Goal: Task Accomplishment & Management: Manage account settings

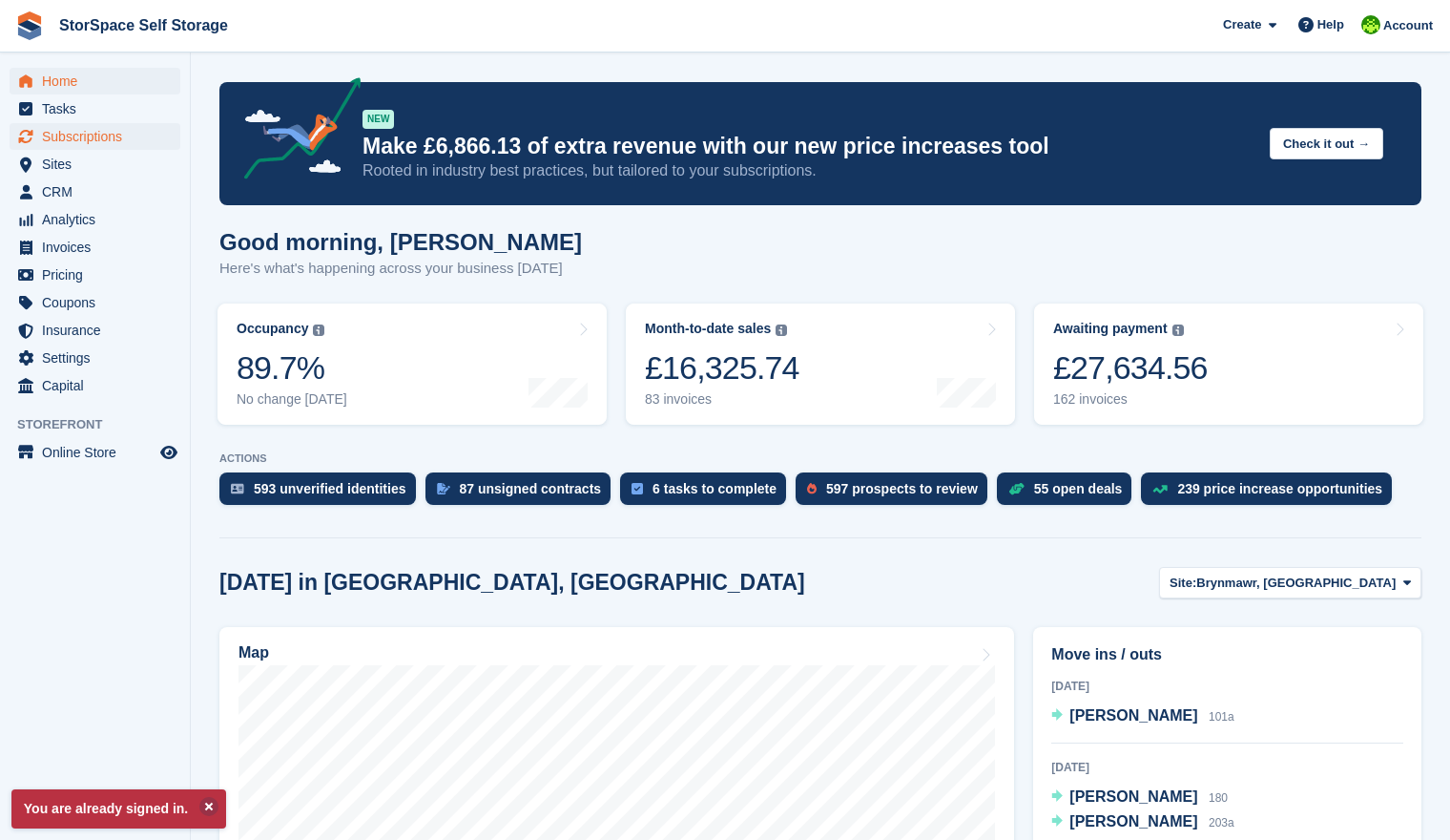
click at [82, 138] on span "Subscriptions" at bounding box center [99, 136] width 115 height 27
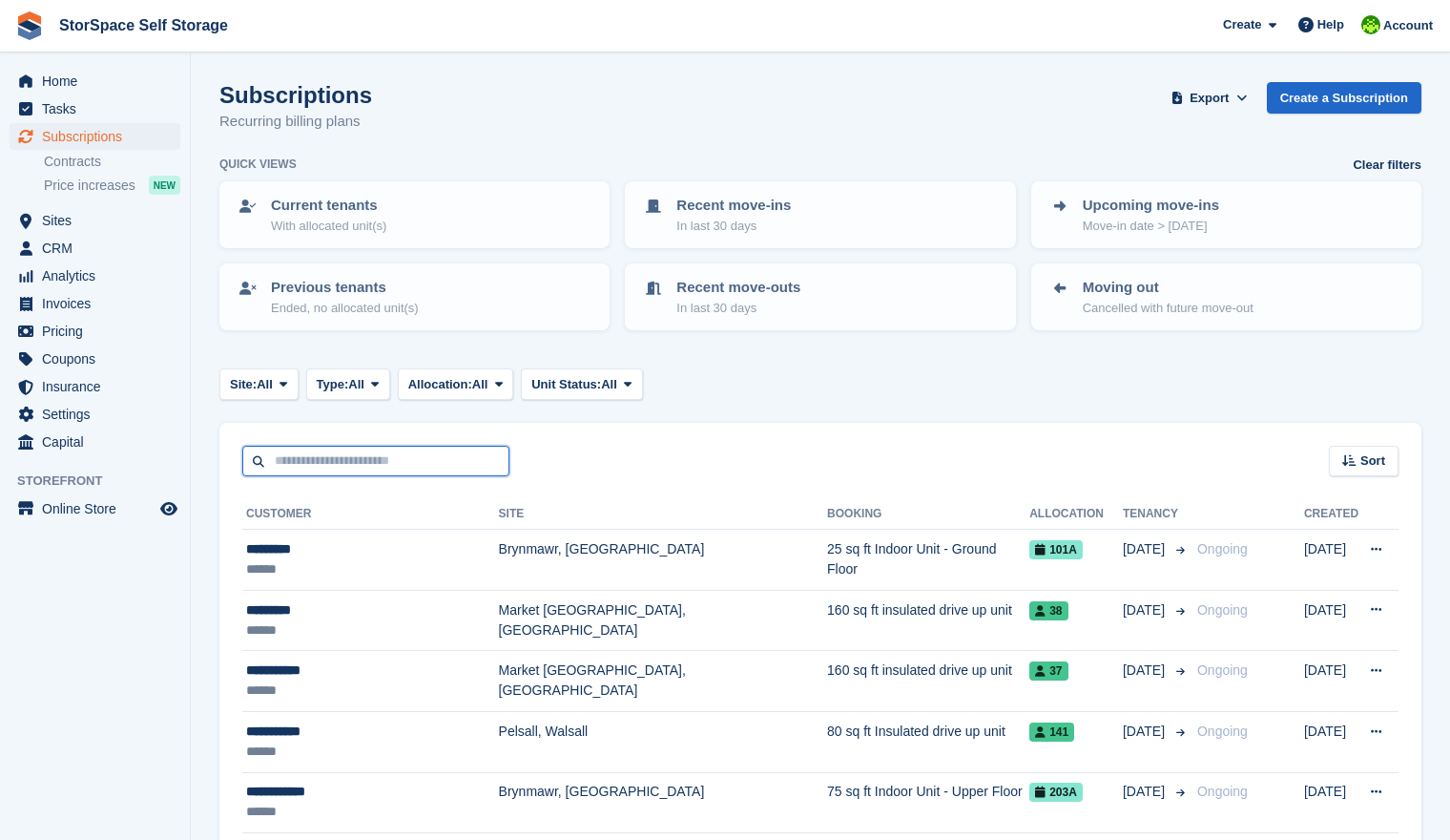
click at [353, 459] on input "text" at bounding box center [376, 462] width 267 height 31
type input "****"
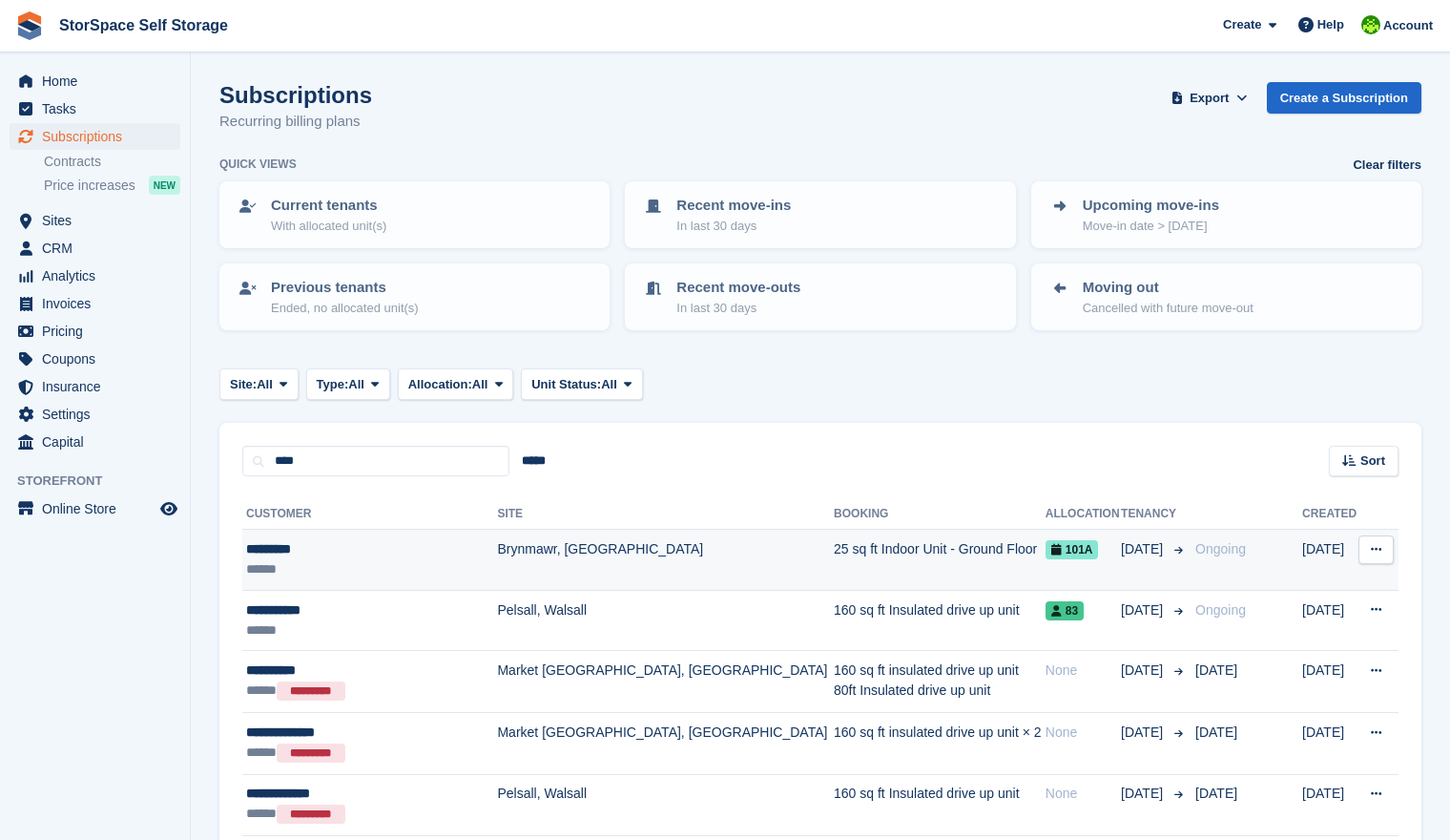
click at [516, 542] on td "Brynmawr, [GEOGRAPHIC_DATA]" at bounding box center [665, 560] width 337 height 61
click at [336, 561] on div "******" at bounding box center [369, 569] width 247 height 20
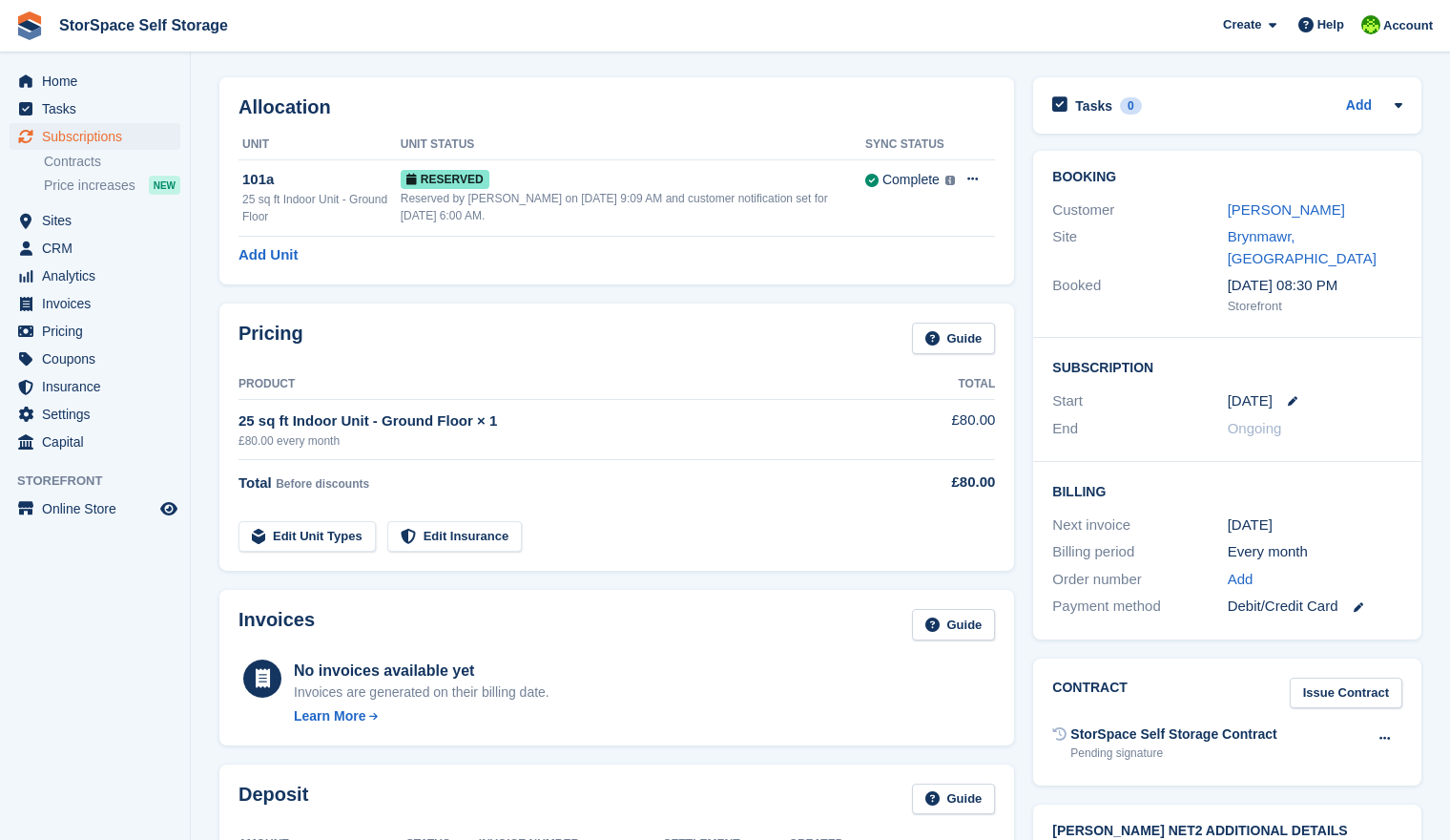
scroll to position [184, 0]
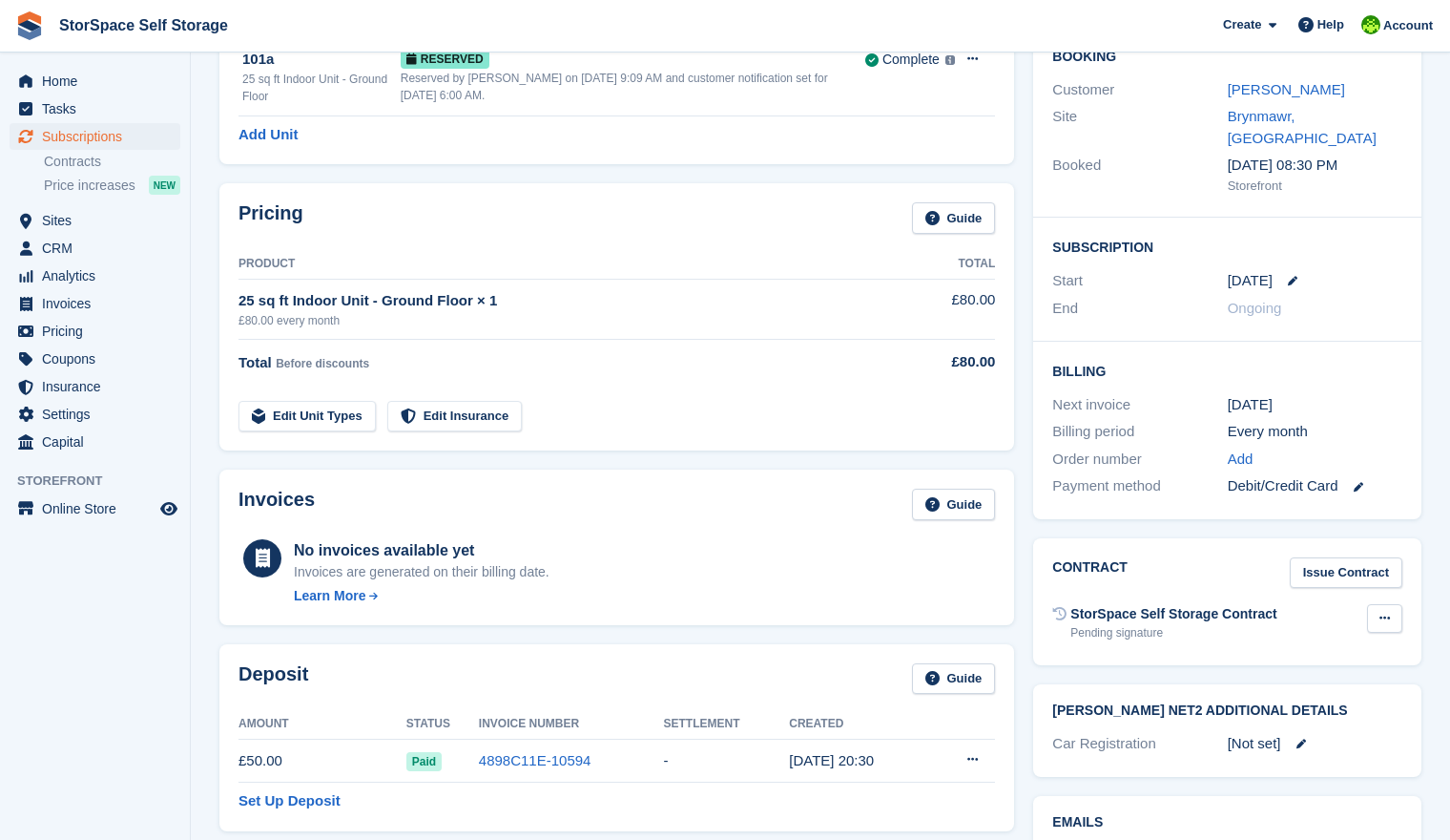
click at [1380, 612] on icon at bounding box center [1384, 618] width 11 height 13
click at [938, 588] on div "No invoices available yet Invoices are generated on their billing date. Learn M…" at bounding box center [617, 571] width 756 height 71
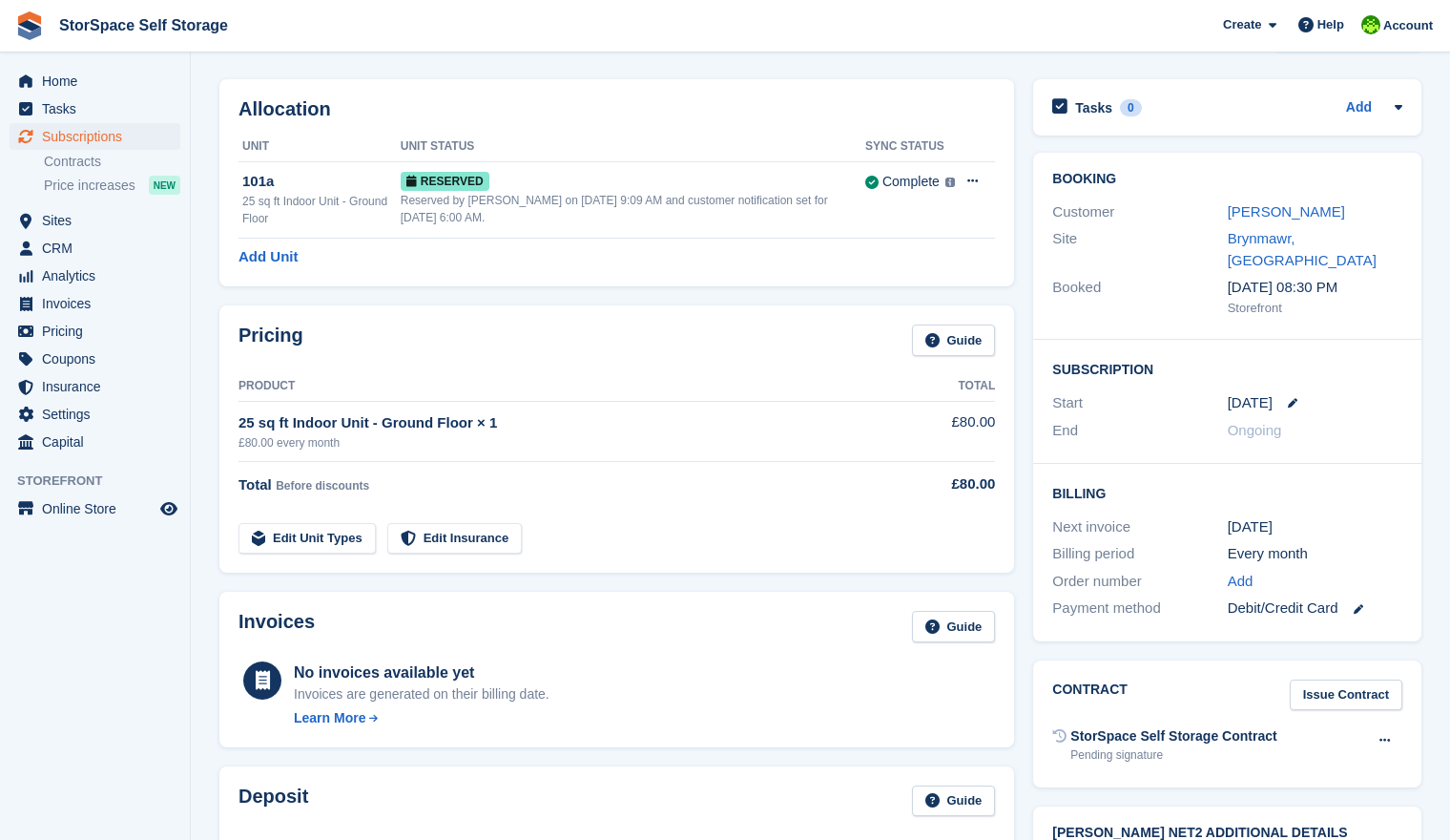
scroll to position [0, 0]
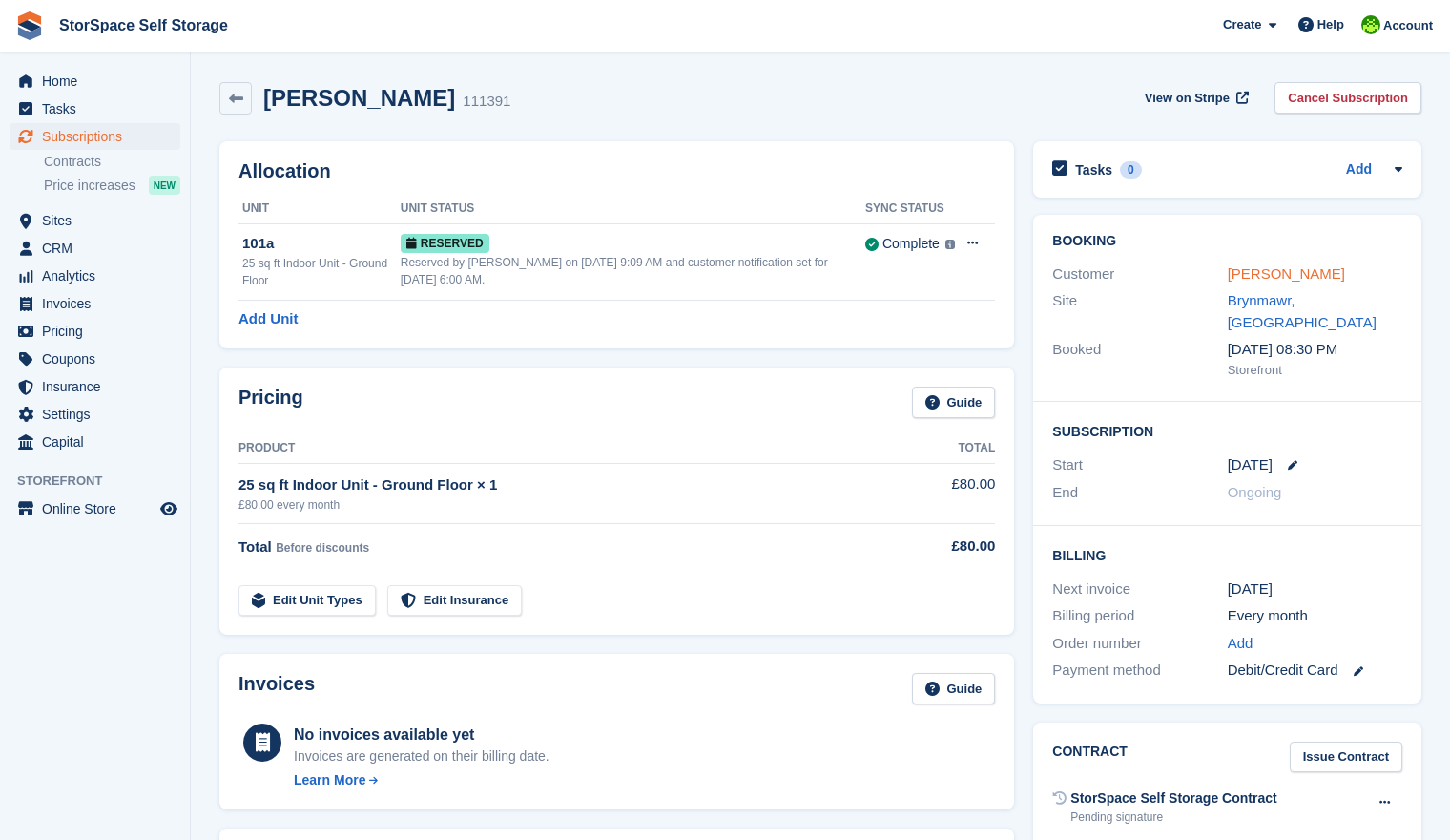
click at [1243, 268] on link "[PERSON_NAME]" at bounding box center [1286, 273] width 117 height 17
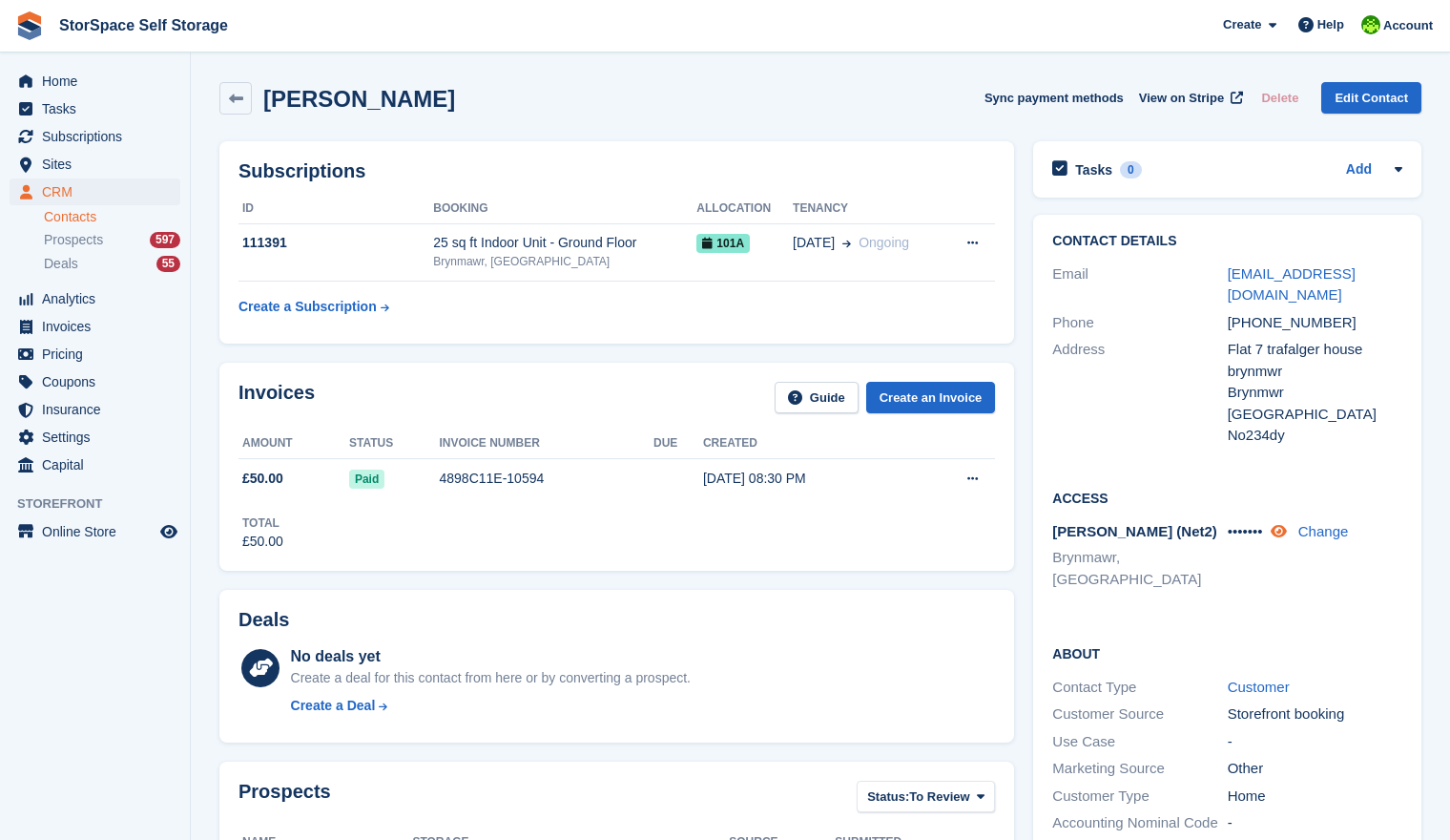
click at [1287, 524] on icon at bounding box center [1279, 531] width 17 height 15
click at [830, 101] on div "jack cray Sync payment methods View on Stripe Delete Edit Contact" at bounding box center [820, 98] width 1202 height 32
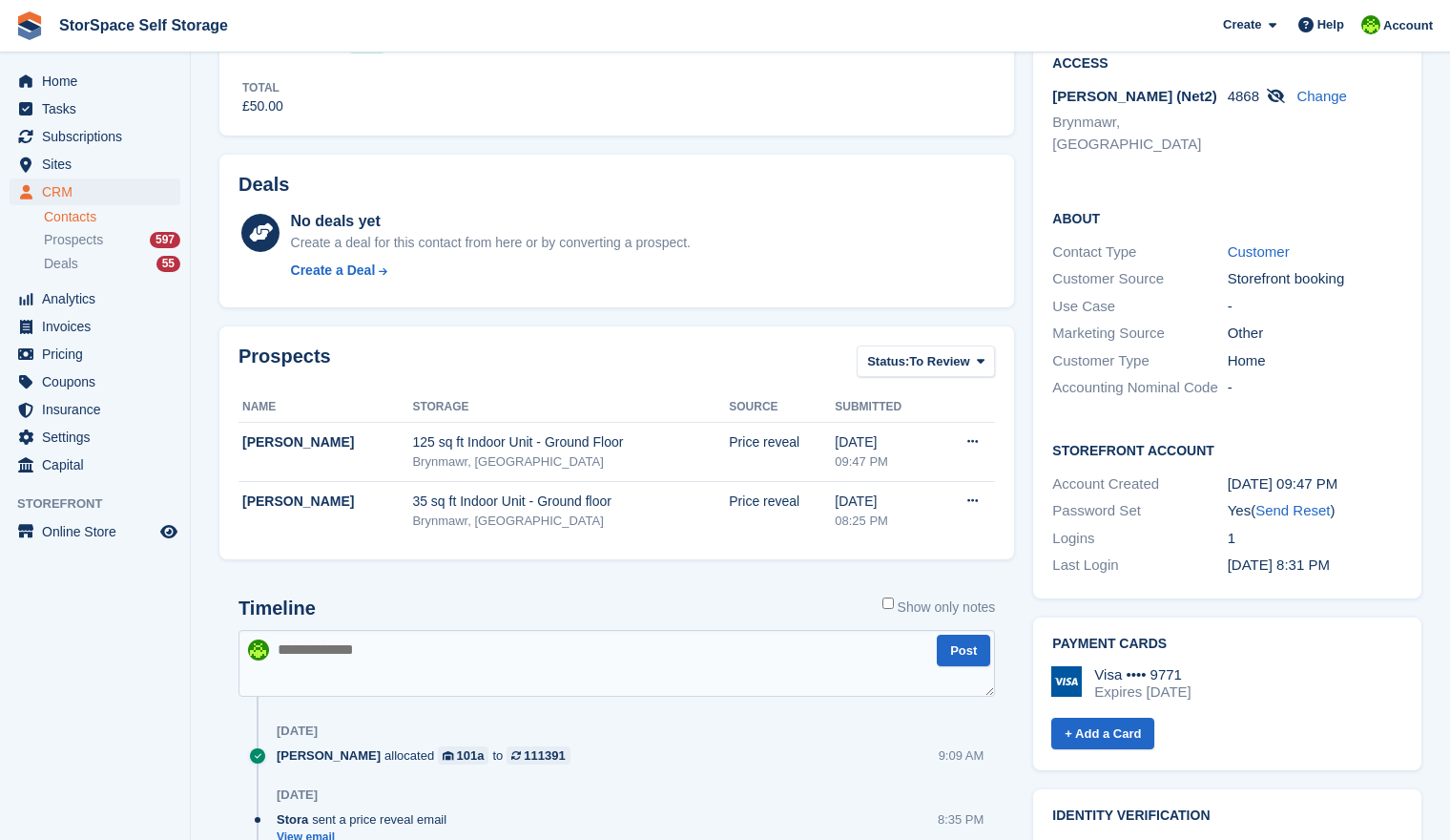
scroll to position [608, 0]
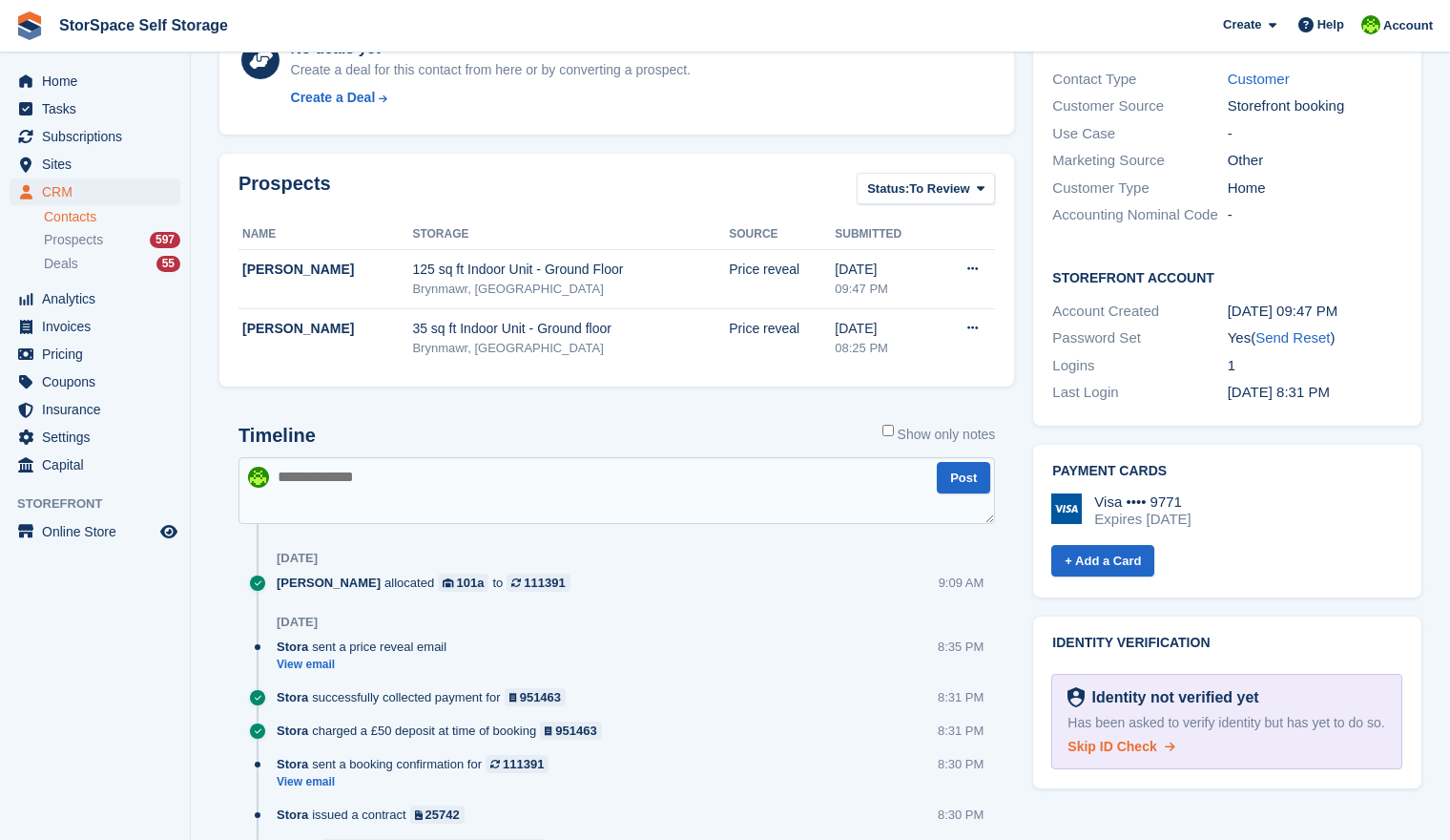
click at [1081, 739] on span "Skip ID Check" at bounding box center [1112, 747] width 88 height 16
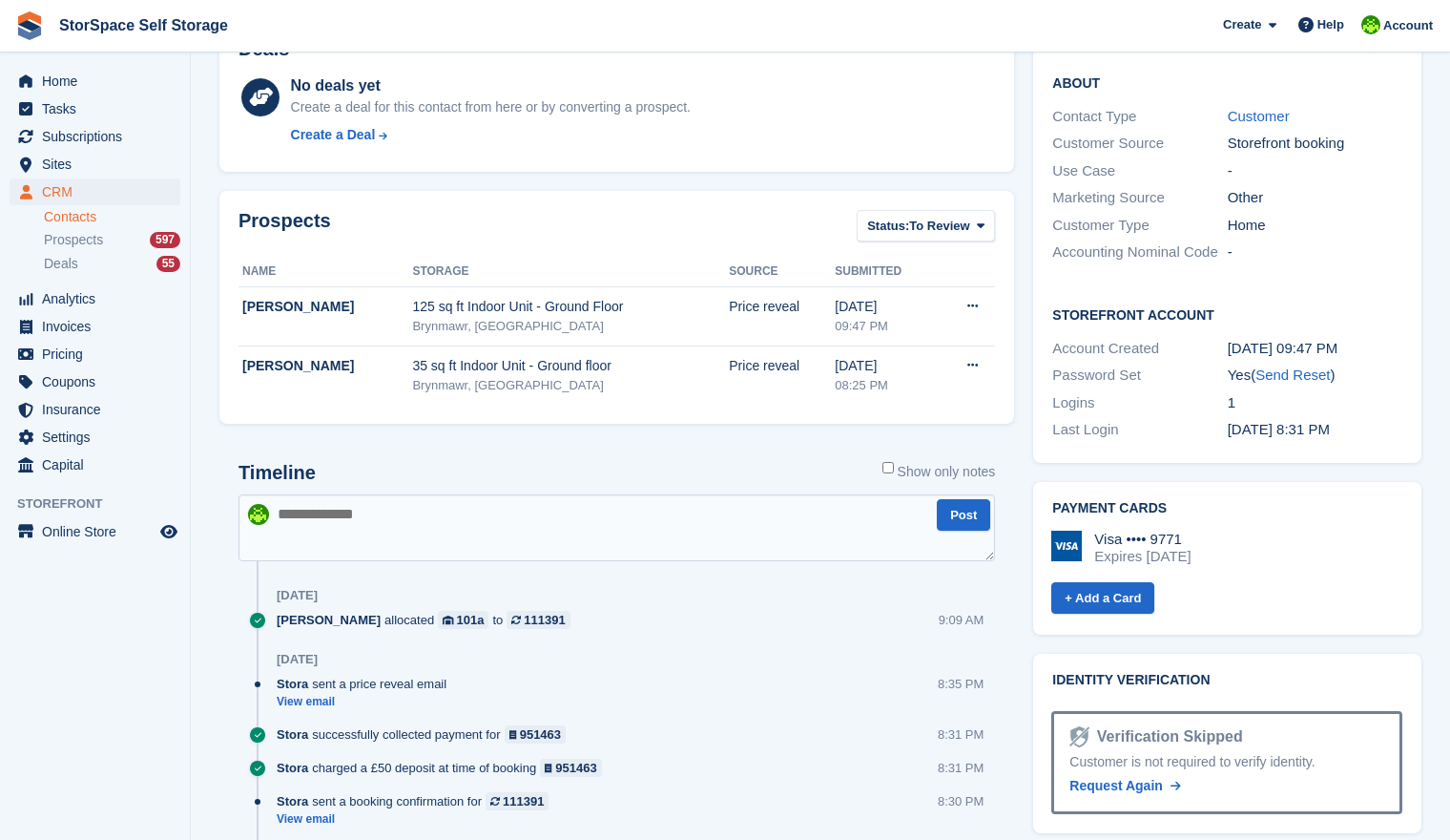
scroll to position [0, 0]
